Goal: Task Accomplishment & Management: Manage account settings

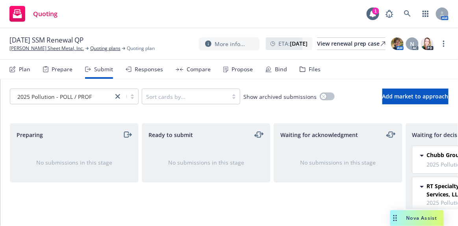
scroll to position [0, 136]
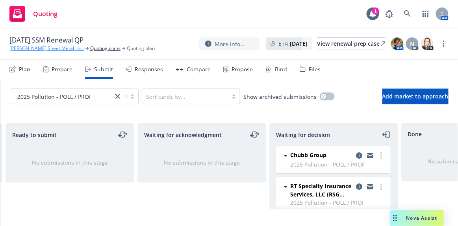
click at [22, 50] on link "[PERSON_NAME] Sheet Metal, Inc." at bounding box center [46, 48] width 74 height 7
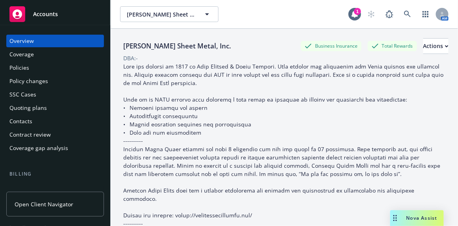
click at [42, 19] on div "Accounts" at bounding box center [54, 14] width 91 height 16
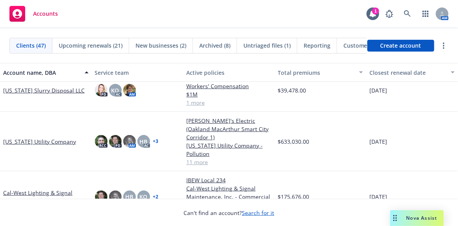
scroll to position [286, 0]
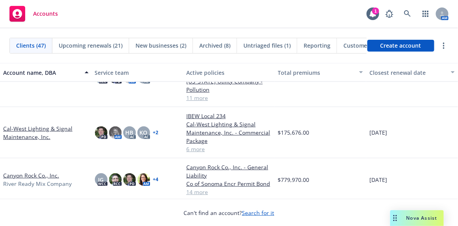
click at [43, 130] on link "Cal-West Lighting & Signal Maintenance, Inc." at bounding box center [45, 132] width 85 height 17
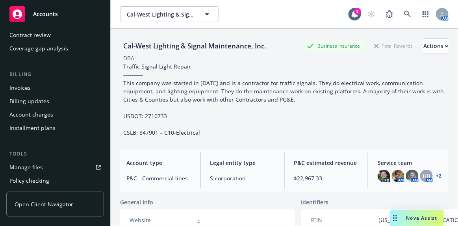
scroll to position [143, 0]
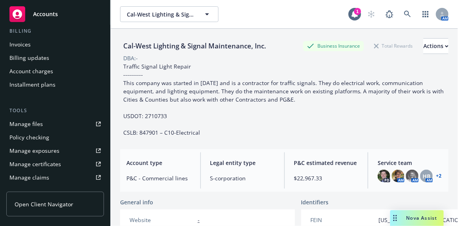
click at [38, 122] on div "Manage files" at bounding box center [25, 124] width 33 height 13
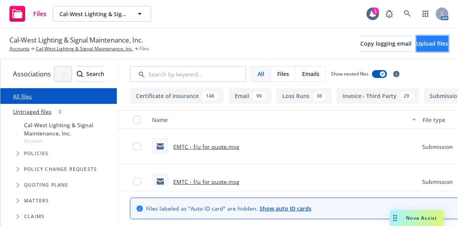
click at [416, 45] on span "Upload files" at bounding box center [432, 43] width 32 height 7
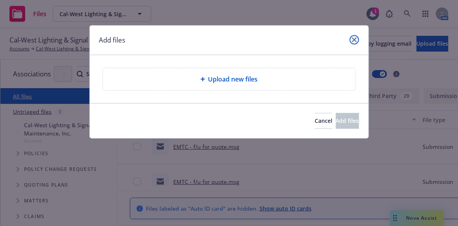
click at [355, 38] on icon "close" at bounding box center [354, 39] width 5 height 5
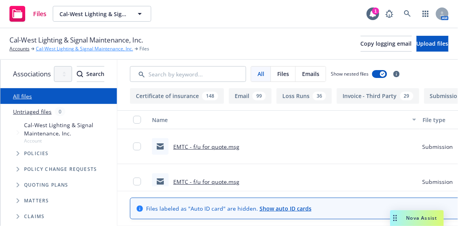
click at [59, 48] on link "Cal-West Lighting & Signal Maintenance, Inc." at bounding box center [84, 48] width 97 height 7
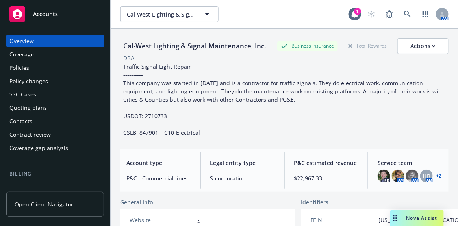
click at [37, 107] on div "Quoting plans" at bounding box center [27, 108] width 37 height 13
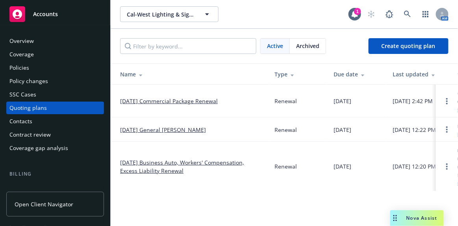
click at [167, 129] on link "10/01/25 General Liability Renewal" at bounding box center [163, 130] width 86 height 8
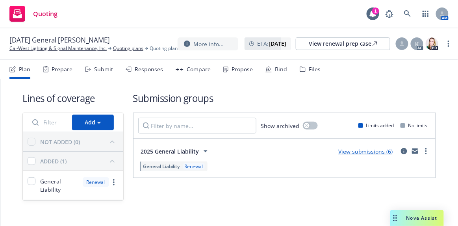
click at [352, 151] on link "View submissions (6)" at bounding box center [365, 151] width 55 height 7
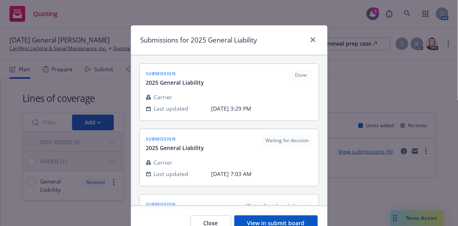
click at [288, 222] on button "View in submit board" at bounding box center [275, 223] width 83 height 16
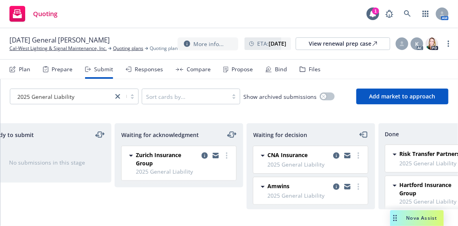
scroll to position [0, 162]
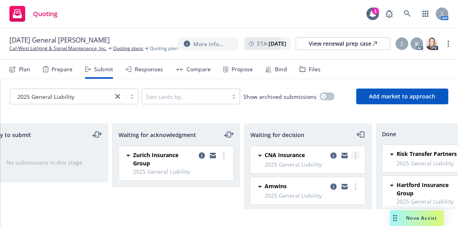
click at [355, 155] on icon "more" at bounding box center [356, 155] width 2 height 6
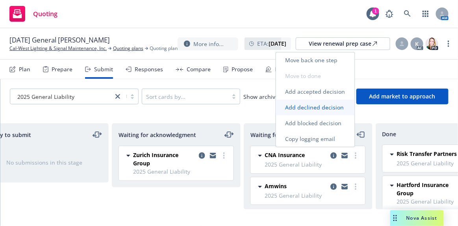
click at [331, 111] on span "Add declined decision" at bounding box center [315, 106] width 78 height 7
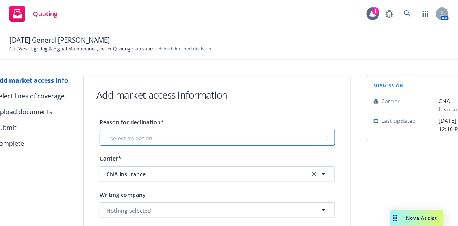
click at [180, 137] on select "-- select an option -- Cannot compete with other markets Carrier non-renewed Ca…" at bounding box center [217, 138] width 235 height 16
select select "OTHER"
click at [100, 130] on select "-- select an option -- Cannot compete with other markets Carrier non-renewed Ca…" at bounding box center [217, 138] width 235 height 16
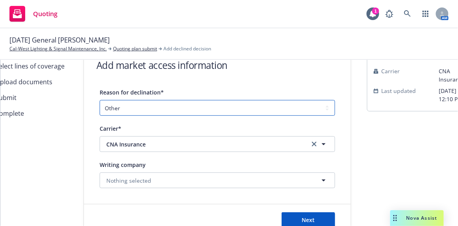
scroll to position [61, 0]
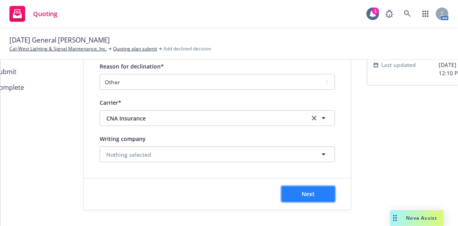
click at [308, 190] on span "Next" at bounding box center [308, 193] width 13 height 7
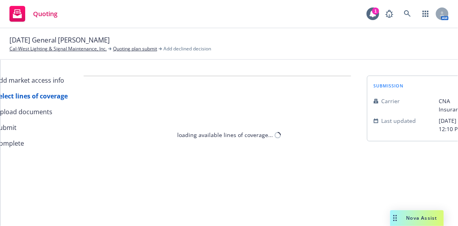
select select "OTHER"
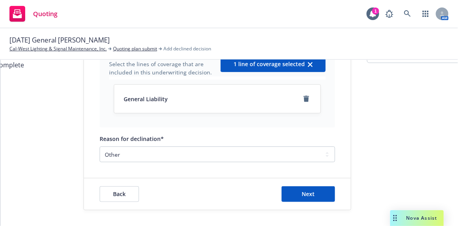
scroll to position [83, 0]
click at [305, 190] on span "Next" at bounding box center [308, 193] width 13 height 7
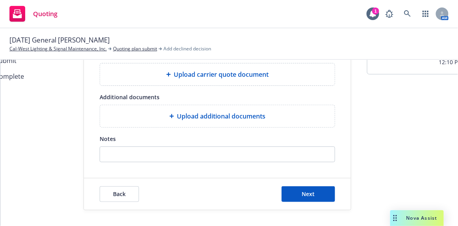
click at [224, 111] on span "Upload additional documents" at bounding box center [221, 115] width 89 height 9
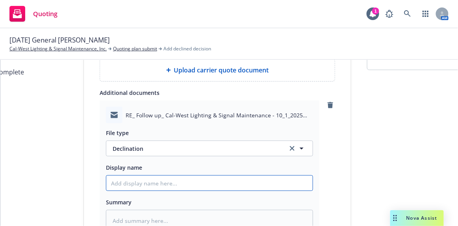
click at [148, 183] on input "Display name" at bounding box center [209, 182] width 206 height 15
paste input "pass on this account as there is not enough GL premium for the exposure (traffi…"
type textarea "x"
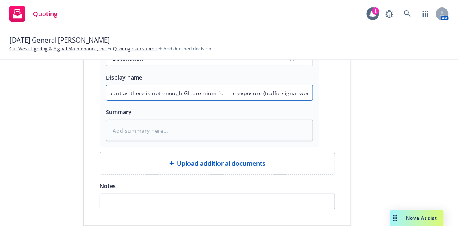
scroll to position [213, 0]
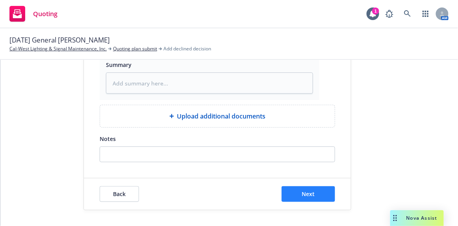
type input "pass on this account as there is not enough GL premium for the exposure (traffi…"
click at [315, 187] on button "Next" at bounding box center [308, 194] width 54 height 16
type textarea "x"
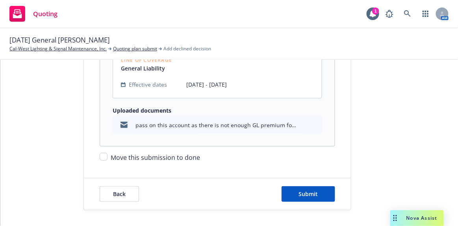
click at [149, 153] on span "Move this submission to done" at bounding box center [155, 157] width 89 height 9
click at [107, 153] on input "Move this submission to done" at bounding box center [104, 157] width 8 height 8
checkbox input "true"
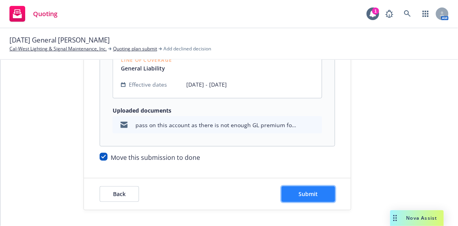
click at [309, 190] on span "Submit" at bounding box center [308, 193] width 19 height 7
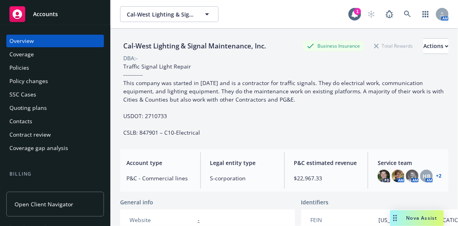
click at [20, 106] on div "Quoting plans" at bounding box center [27, 108] width 37 height 13
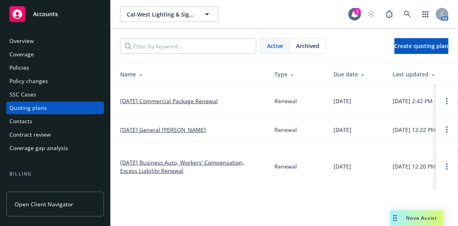
click at [170, 130] on link "[DATE] General [PERSON_NAME]" at bounding box center [163, 130] width 86 height 8
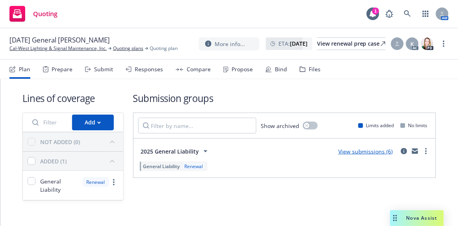
click at [359, 151] on link "View submissions (6)" at bounding box center [365, 151] width 55 height 7
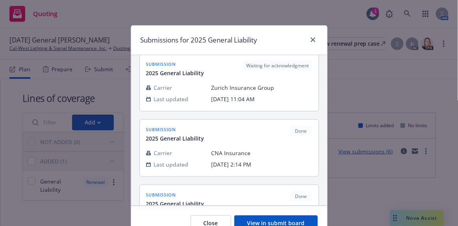
scroll to position [179, 0]
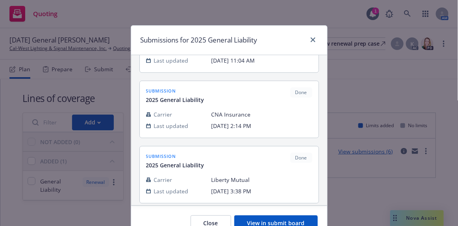
click at [258, 218] on button "View in submit board" at bounding box center [275, 223] width 83 height 16
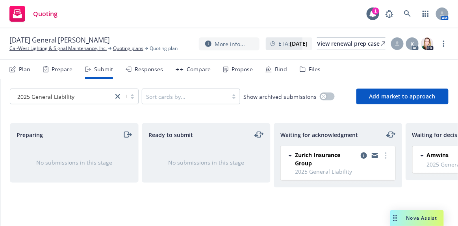
click at [123, 194] on div "Preparing No submissions in this stage" at bounding box center [74, 166] width 129 height 86
